Goal: Task Accomplishment & Management: Use online tool/utility

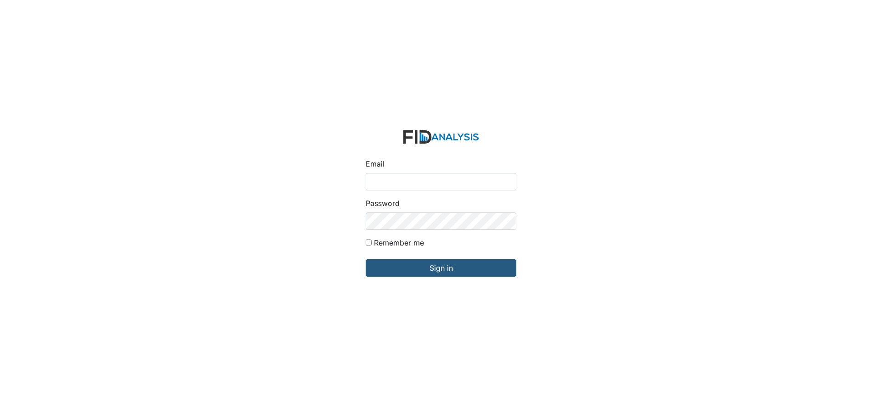
click at [411, 173] on input "Email" at bounding box center [441, 181] width 151 height 17
type input "APOPE@LIFEINCORPORATED.COM"
click at [366, 259] on input "Sign in" at bounding box center [441, 267] width 151 height 17
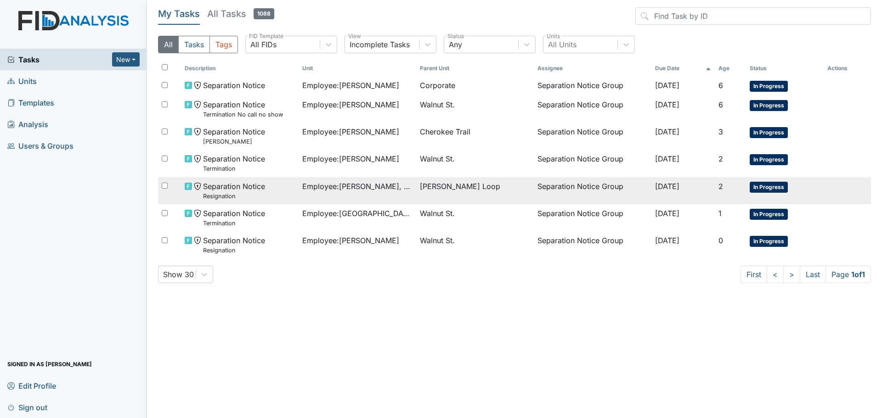
click at [355, 192] on span "Employee : Johnson, Jyqeshula" at bounding box center [357, 186] width 110 height 11
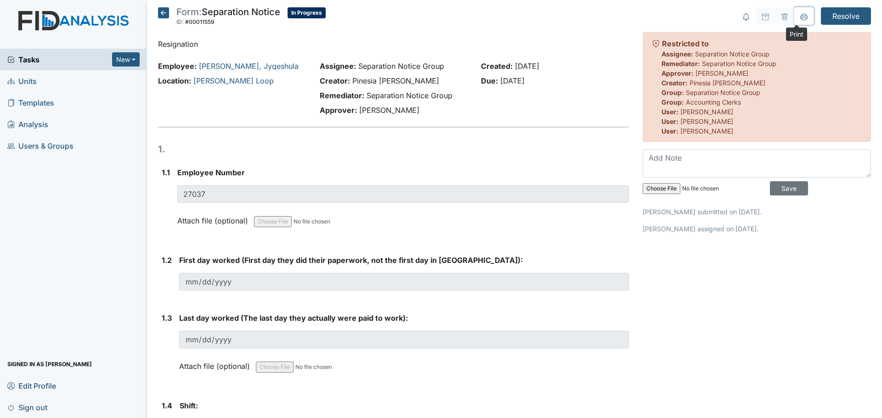
drag, startPoint x: 798, startPoint y: 18, endPoint x: 671, endPoint y: 359, distance: 363.4
click at [800, 18] on icon at bounding box center [803, 16] width 7 height 7
click at [164, 17] on icon at bounding box center [163, 12] width 11 height 11
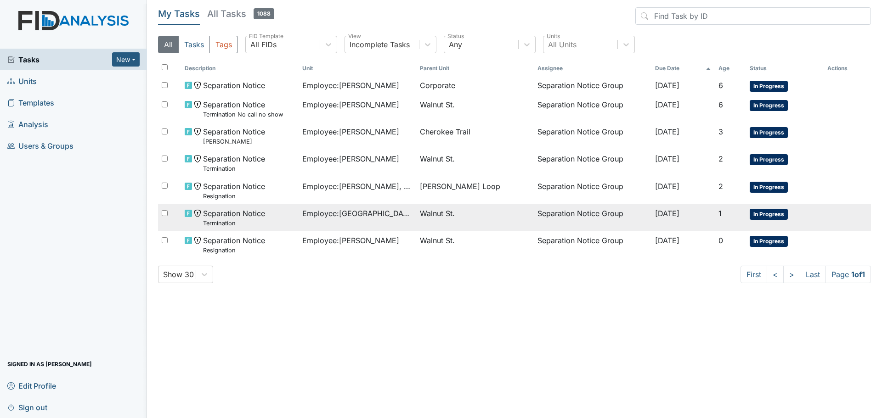
click at [374, 216] on span "Employee : [GEOGRAPHIC_DATA][PERSON_NAME][GEOGRAPHIC_DATA]" at bounding box center [357, 213] width 110 height 11
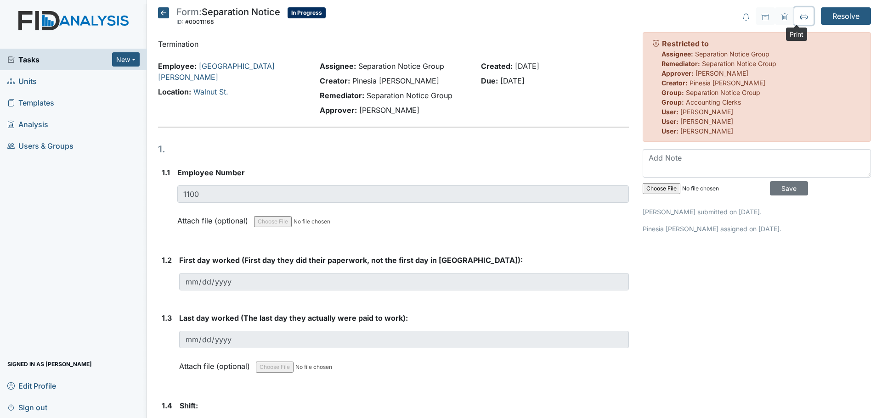
click at [794, 11] on button at bounding box center [803, 15] width 19 height 17
click at [163, 13] on icon at bounding box center [163, 12] width 11 height 11
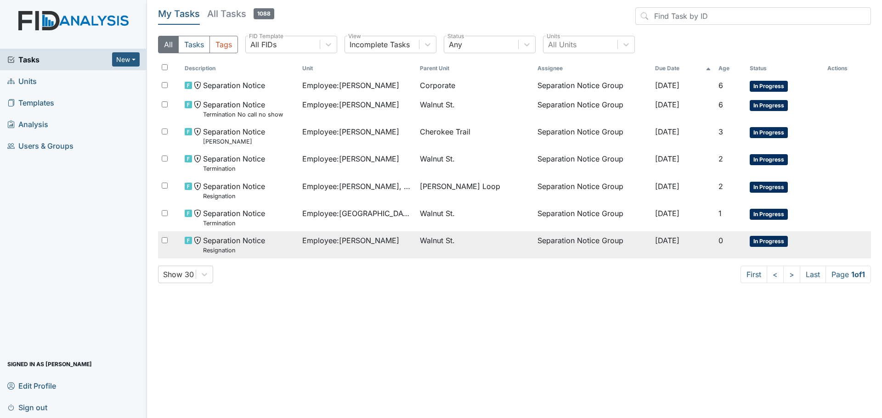
click at [348, 246] on span "Employee : [PERSON_NAME]" at bounding box center [350, 240] width 97 height 11
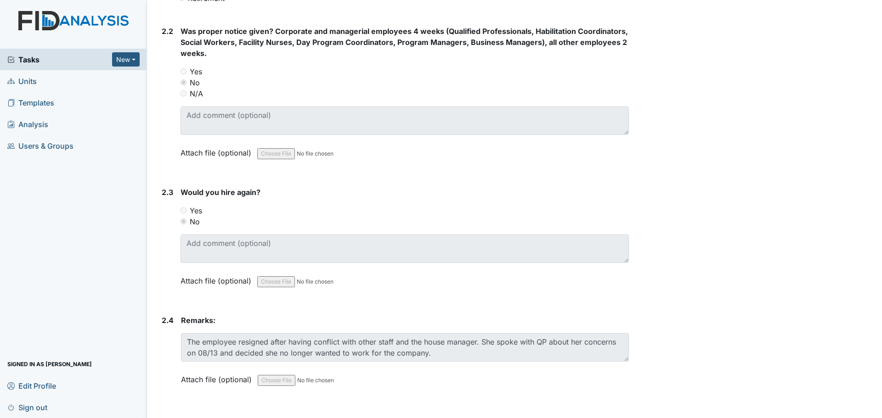
scroll to position [656, 0]
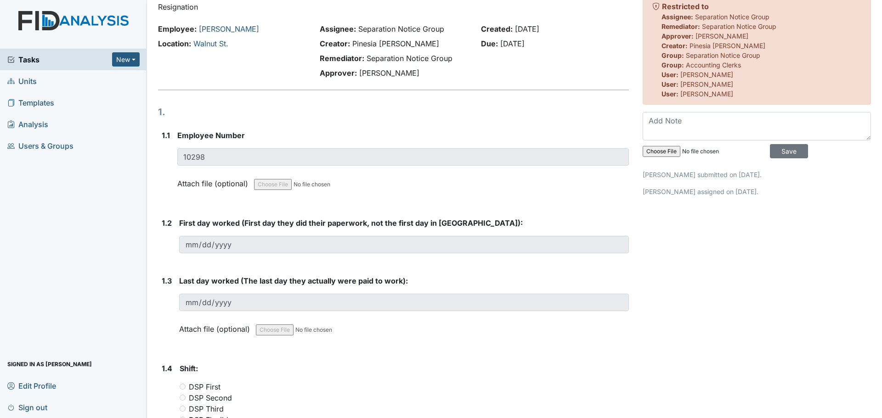
scroll to position [0, 0]
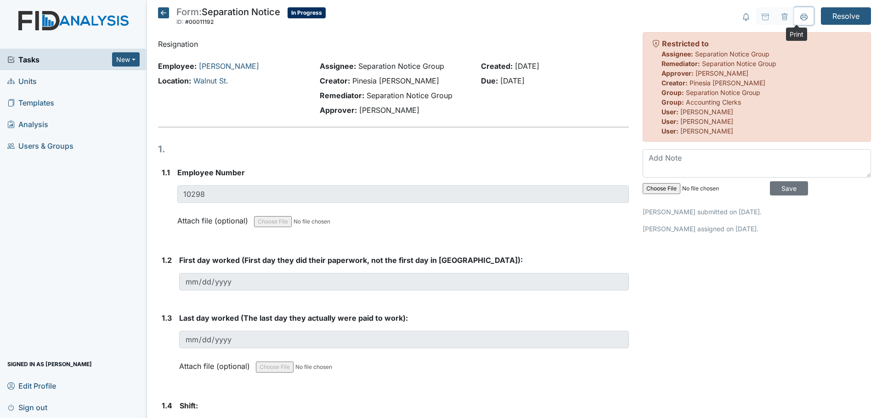
click at [800, 20] on icon at bounding box center [803, 16] width 7 height 7
click at [165, 12] on icon at bounding box center [163, 12] width 11 height 11
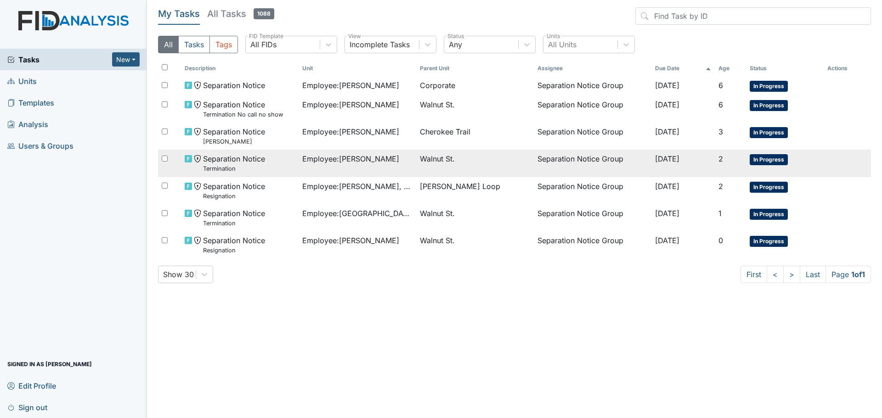
click at [382, 161] on span "Employee : Atkinson, Brittny" at bounding box center [350, 158] width 97 height 11
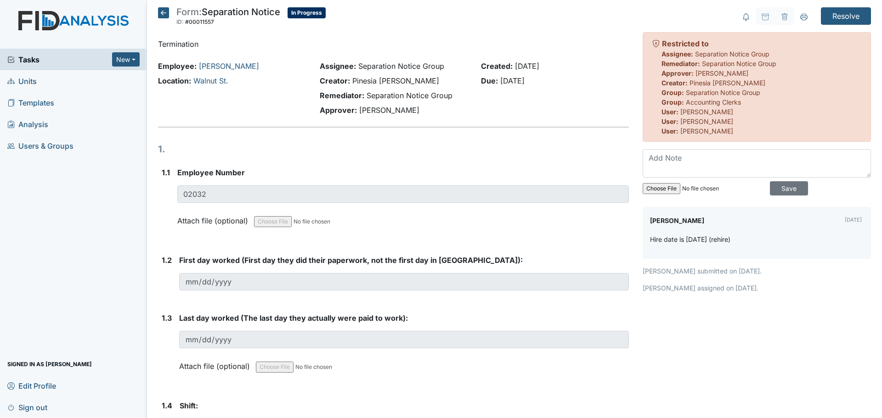
click at [162, 14] on icon at bounding box center [163, 12] width 11 height 11
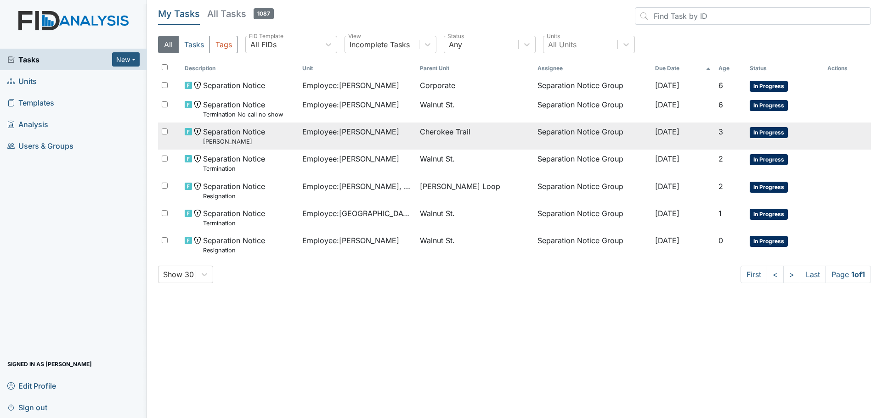
click at [351, 134] on span "Employee : Massie, Daryl" at bounding box center [350, 131] width 97 height 11
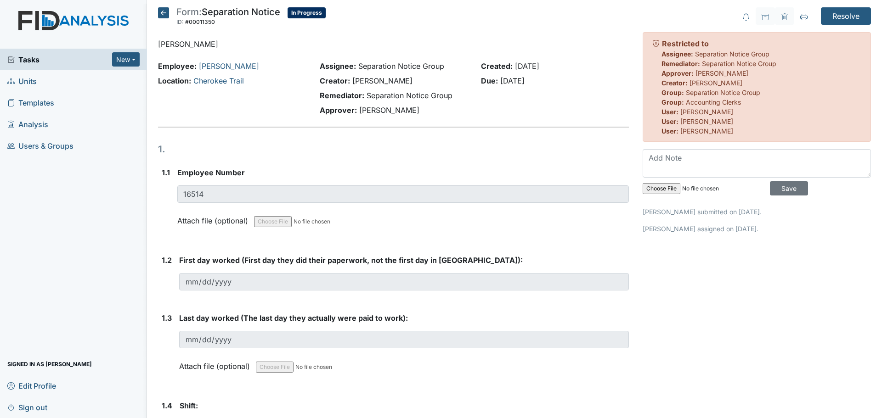
click at [163, 14] on icon at bounding box center [163, 12] width 11 height 11
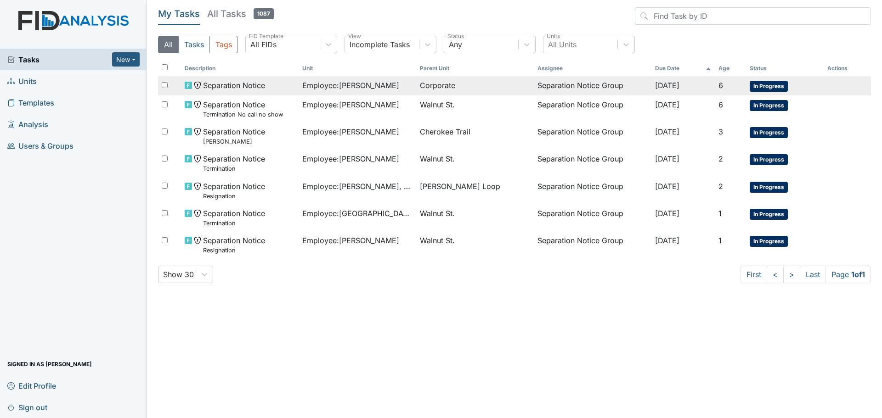
click at [383, 88] on span "Employee : [GEOGRAPHIC_DATA][PERSON_NAME]" at bounding box center [350, 85] width 97 height 11
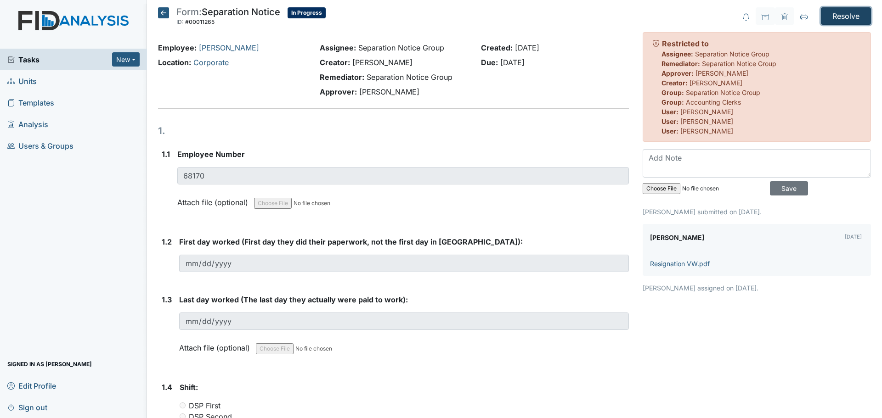
click at [846, 16] on input "Resolve" at bounding box center [846, 15] width 50 height 17
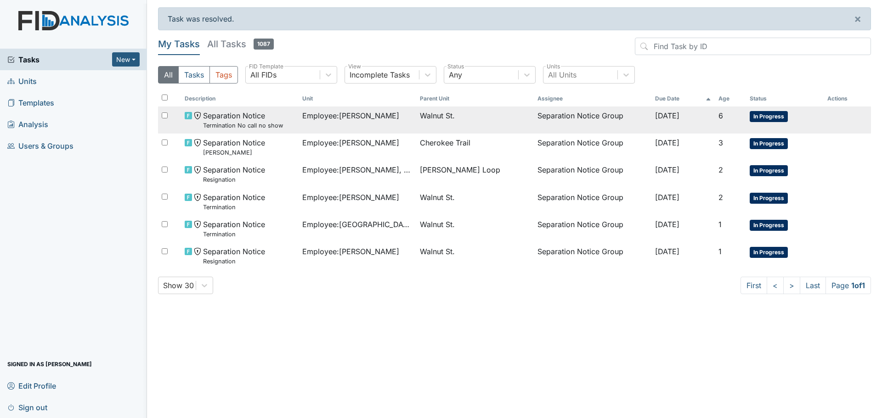
click at [339, 121] on span "Employee : Darden, Kailla" at bounding box center [350, 115] width 97 height 11
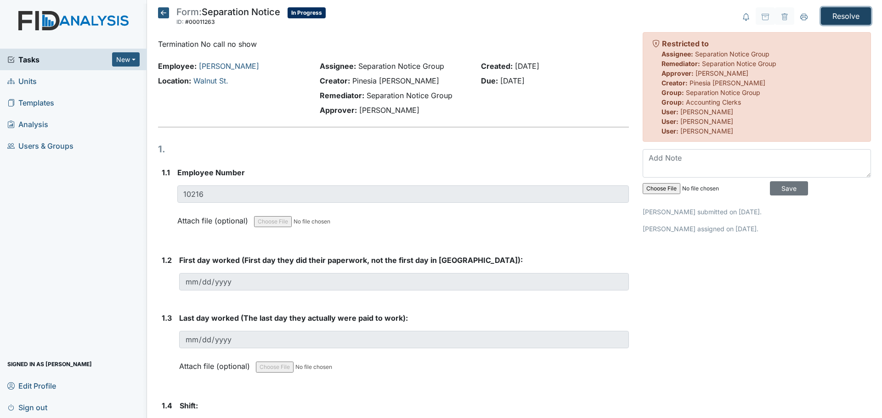
click at [836, 15] on input "Resolve" at bounding box center [846, 15] width 50 height 17
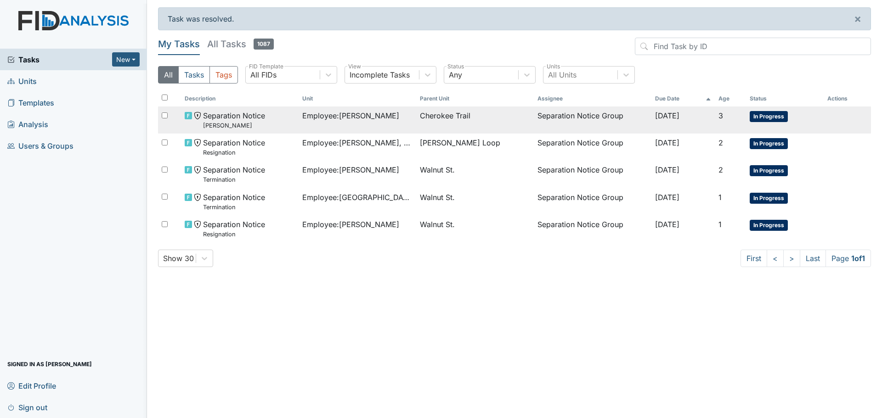
click at [329, 118] on span "Employee : Massie, Daryl" at bounding box center [350, 115] width 97 height 11
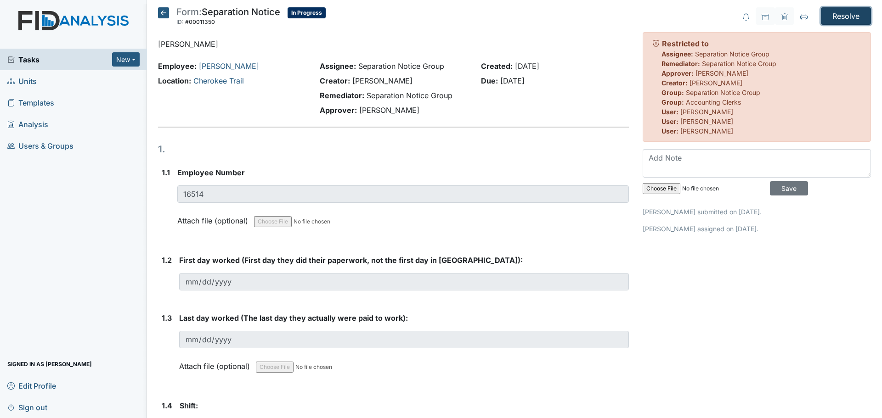
click at [853, 18] on input "Resolve" at bounding box center [846, 15] width 50 height 17
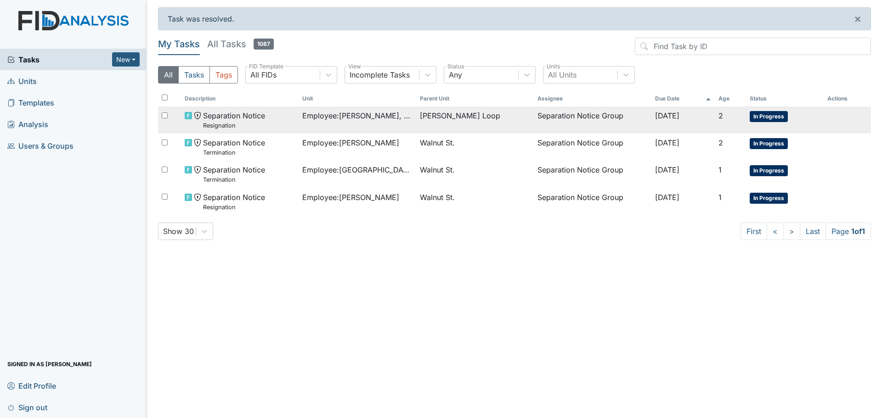
click at [364, 113] on span "Employee : [PERSON_NAME], Jyqeshula" at bounding box center [357, 115] width 110 height 11
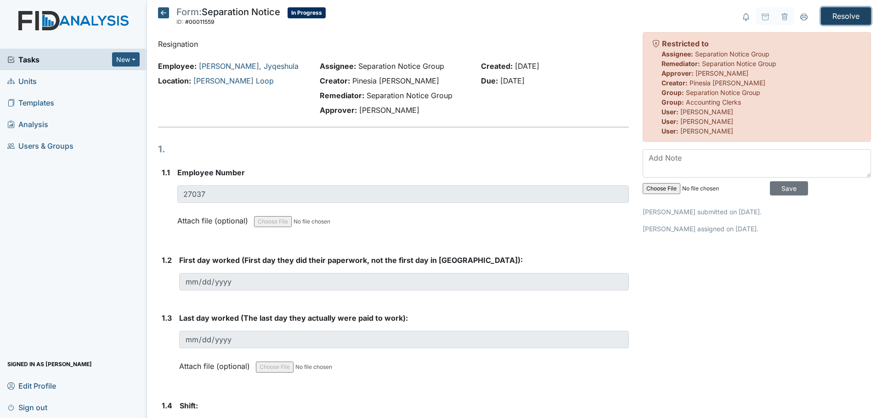
click at [843, 13] on input "Resolve" at bounding box center [846, 15] width 50 height 17
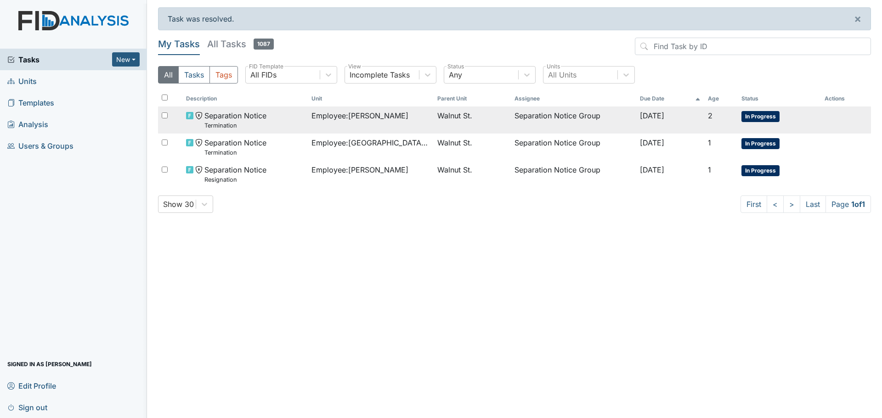
click at [377, 119] on span "Employee : Atkinson, Brittny" at bounding box center [359, 115] width 97 height 11
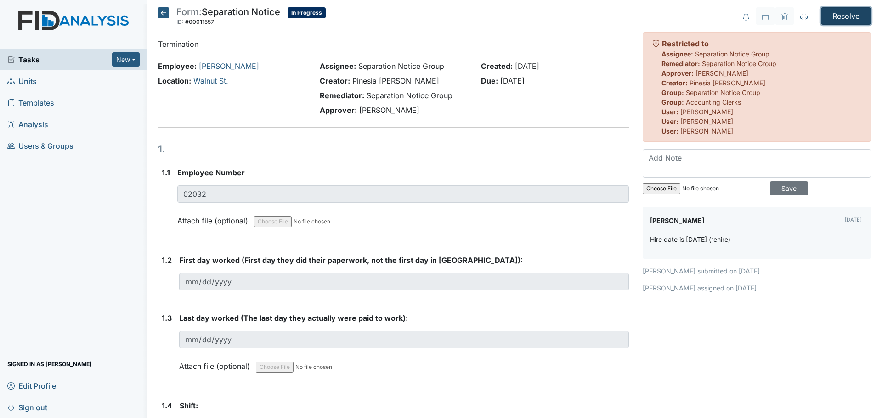
click at [840, 14] on input "Resolve" at bounding box center [846, 15] width 50 height 17
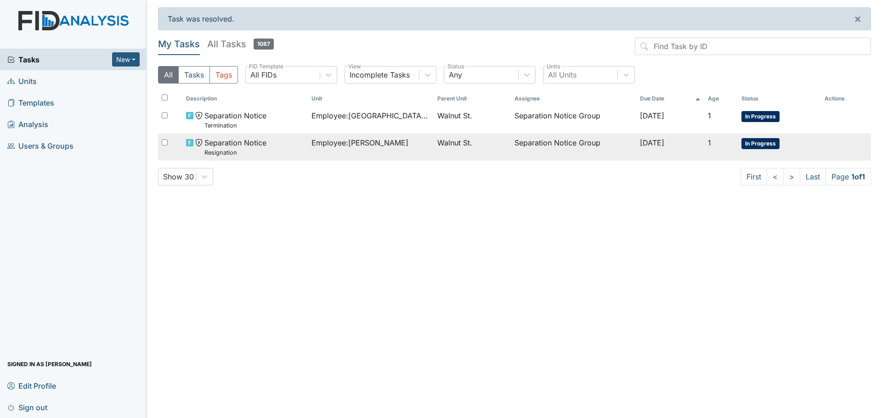
click at [346, 147] on span "Employee : Smith, Renee" at bounding box center [359, 142] width 97 height 11
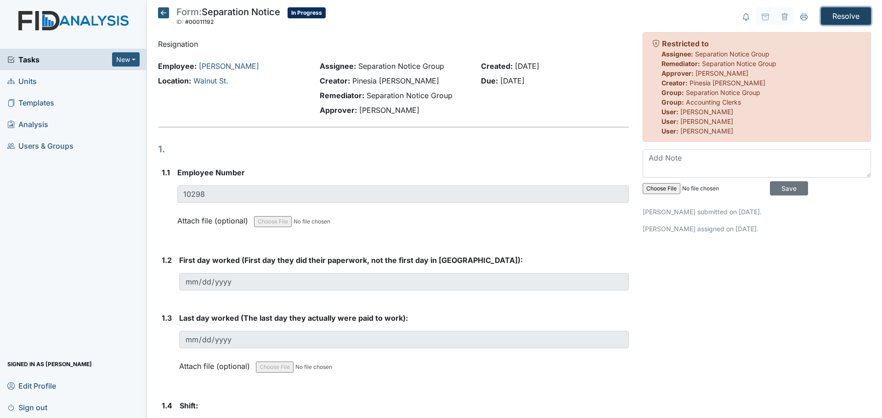
click at [838, 17] on input "Resolve" at bounding box center [846, 15] width 50 height 17
